Goal: Go to known website: Access a specific website the user already knows

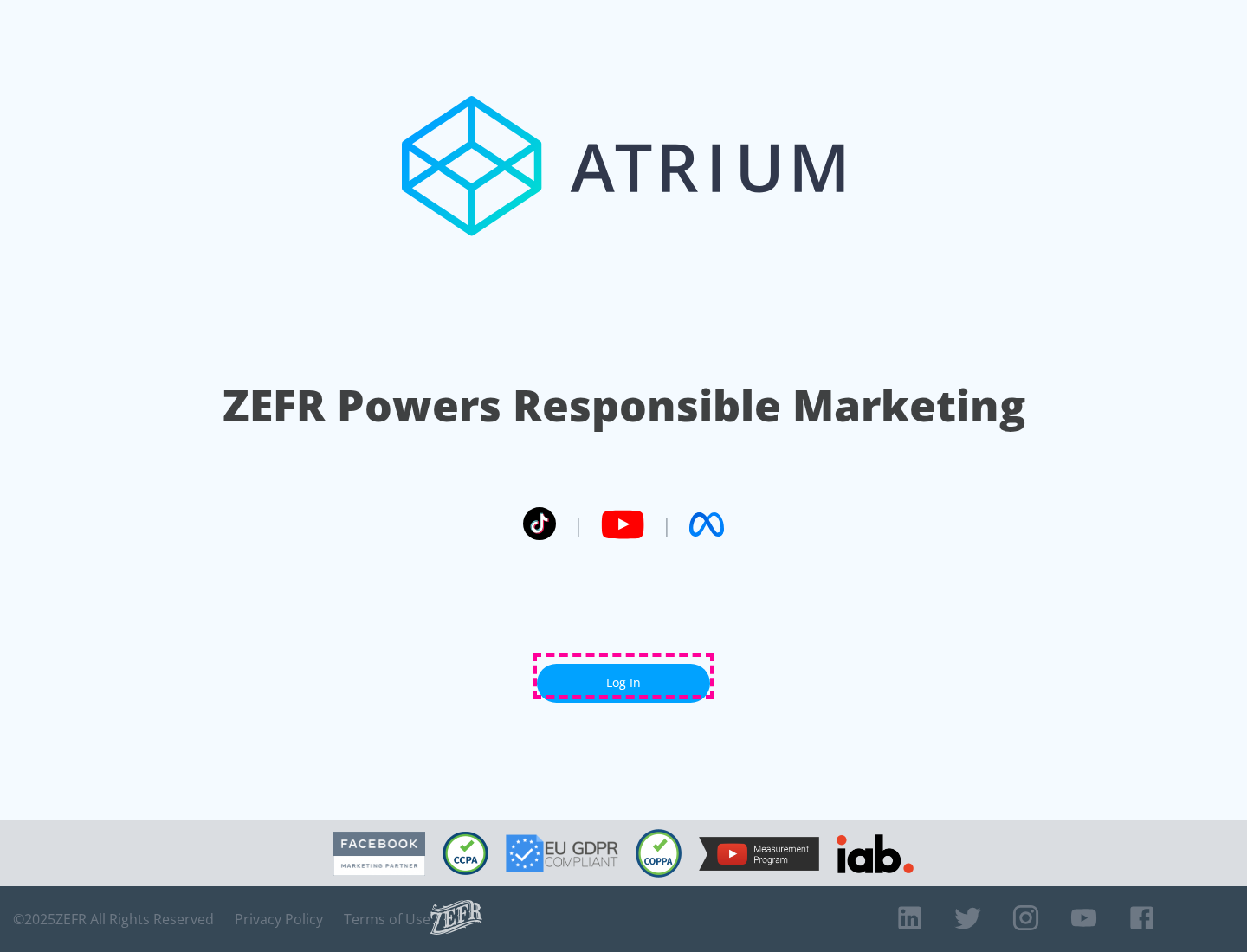
click at [624, 676] on link "Log In" at bounding box center [623, 683] width 173 height 39
